Goal: Task Accomplishment & Management: Use online tool/utility

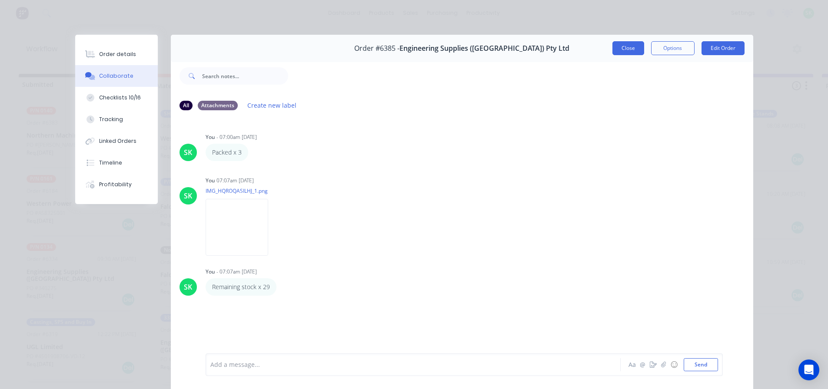
click at [629, 48] on button "Close" at bounding box center [628, 48] width 32 height 14
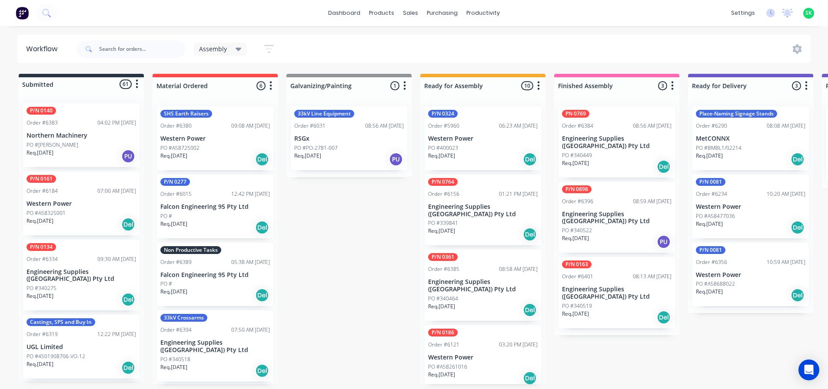
click at [214, 279] on p "Falcon Engineering 95 Pty Ltd" at bounding box center [215, 275] width 110 height 7
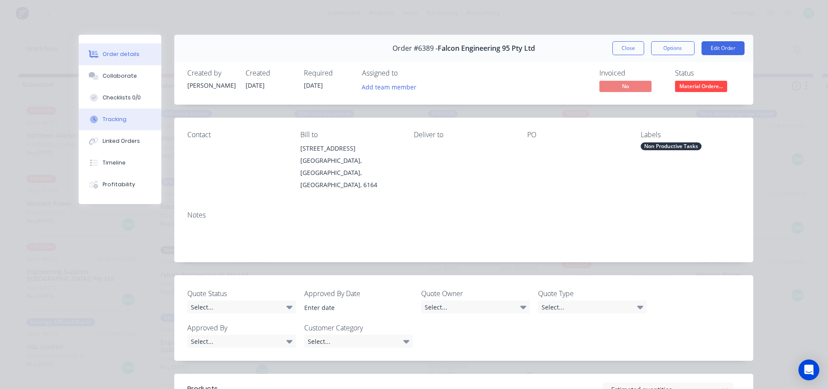
drag, startPoint x: 100, startPoint y: 112, endPoint x: 106, endPoint y: 115, distance: 7.0
click at [104, 114] on button "Tracking" at bounding box center [120, 120] width 83 height 22
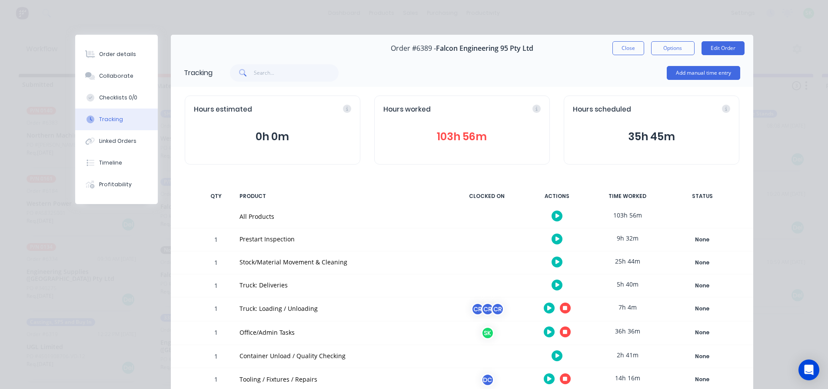
click at [563, 334] on icon "button" at bounding box center [565, 332] width 4 height 4
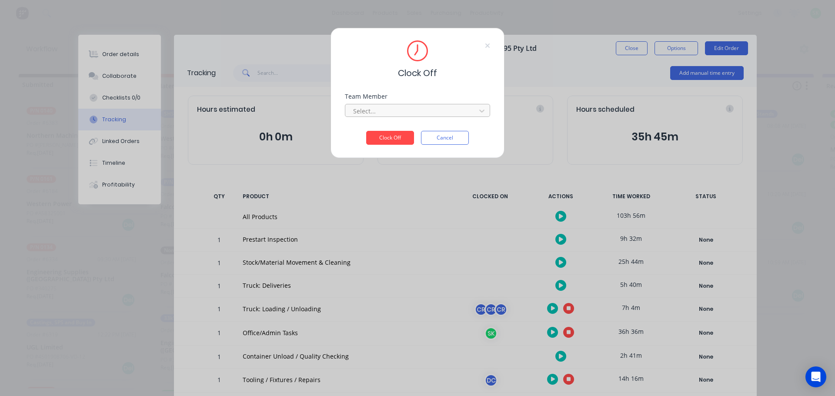
click at [394, 112] on div at bounding box center [411, 111] width 119 height 11
click at [387, 125] on div "[PERSON_NAME]" at bounding box center [417, 130] width 145 height 16
click at [388, 138] on button "Clock Off" at bounding box center [390, 138] width 48 height 14
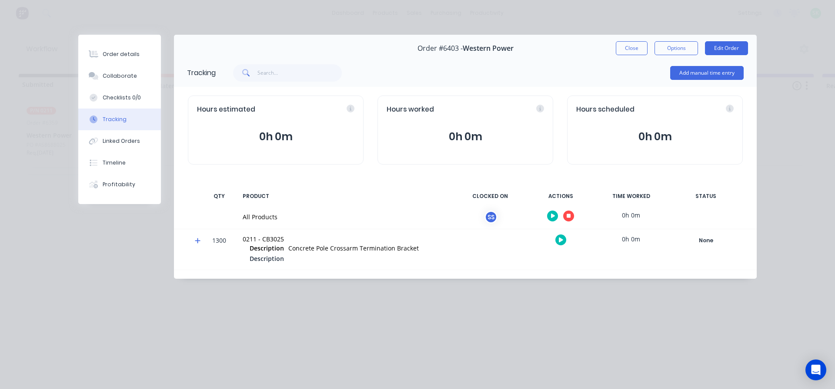
click at [553, 216] on icon "button" at bounding box center [553, 216] width 4 height 5
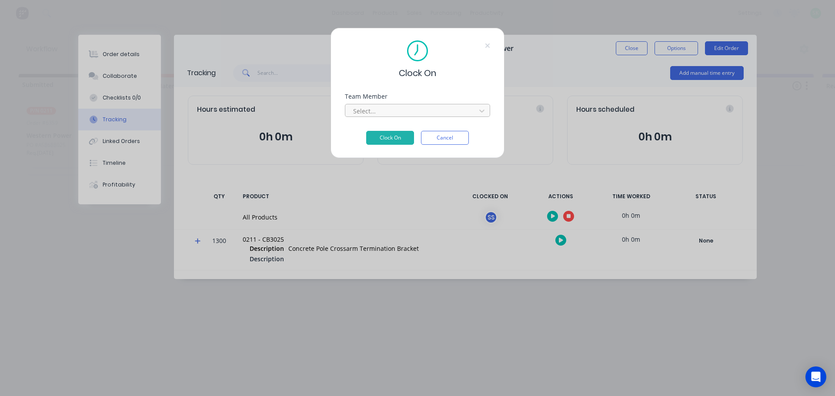
click at [436, 110] on div at bounding box center [411, 111] width 119 height 11
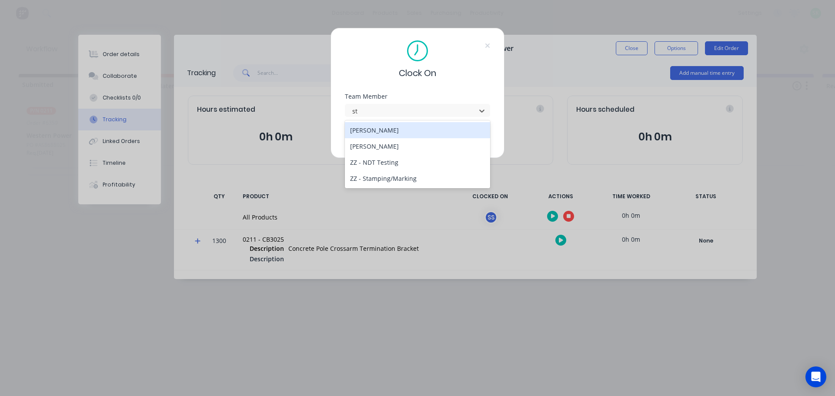
type input "ste"
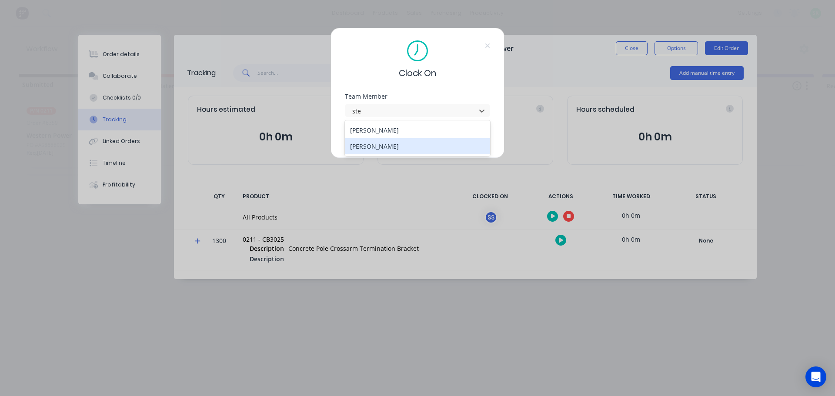
click at [396, 144] on div "[PERSON_NAME]" at bounding box center [417, 146] width 145 height 16
click at [392, 141] on button "Clock On" at bounding box center [390, 138] width 48 height 14
